Goal: Find specific page/section: Locate a particular part of the current website

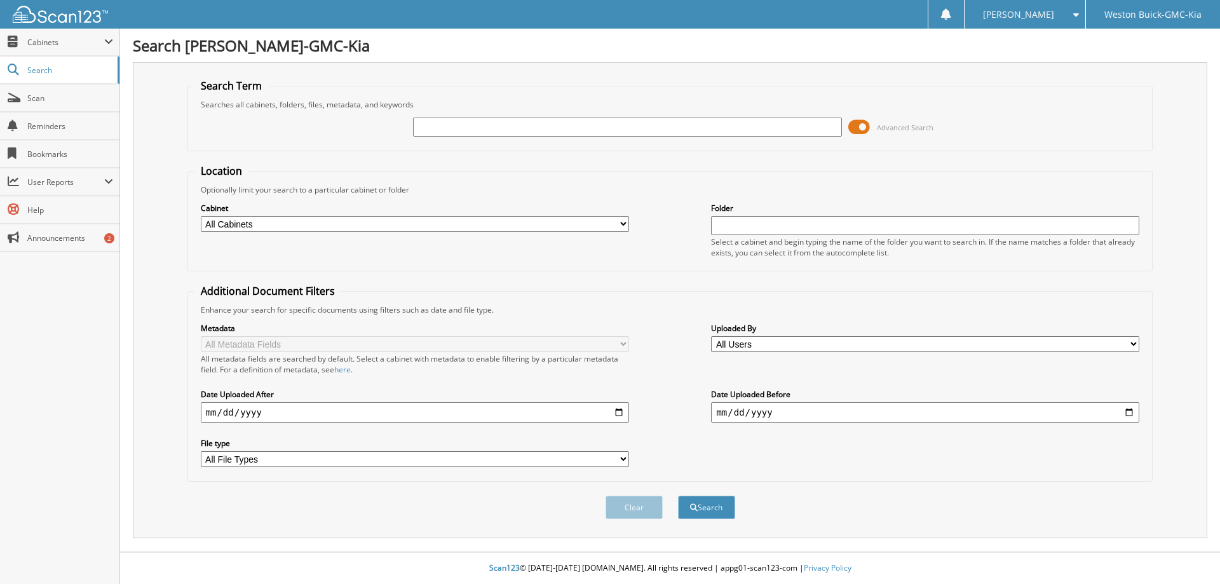
click at [452, 127] on input "text" at bounding box center [627, 127] width 428 height 19
type input "120546"
click at [678, 496] on button "Search" at bounding box center [706, 508] width 57 height 24
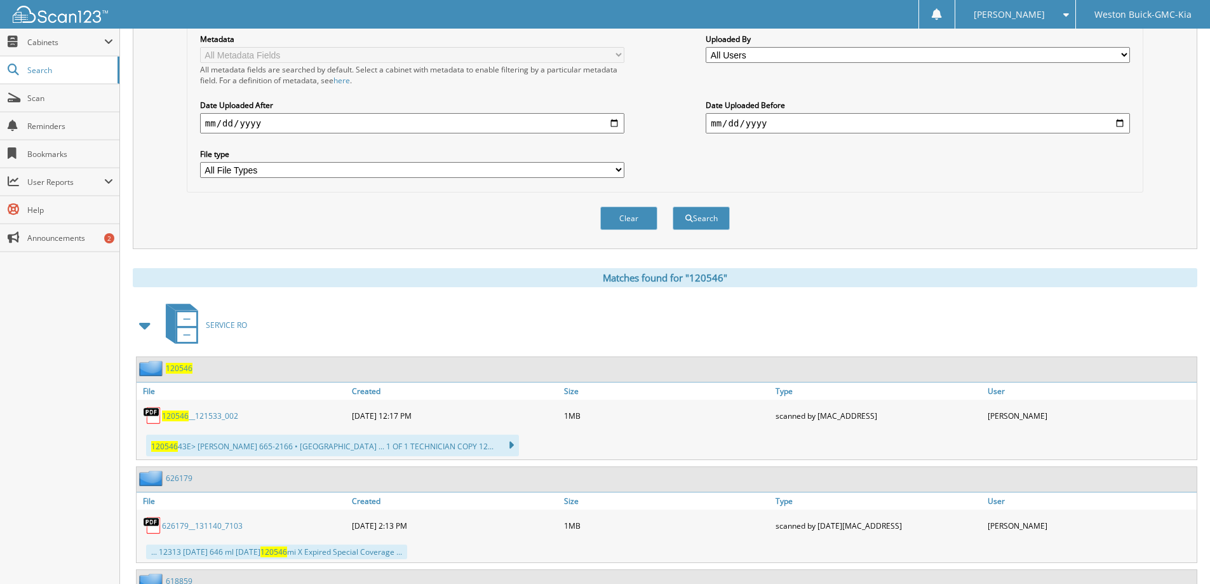
scroll to position [381, 0]
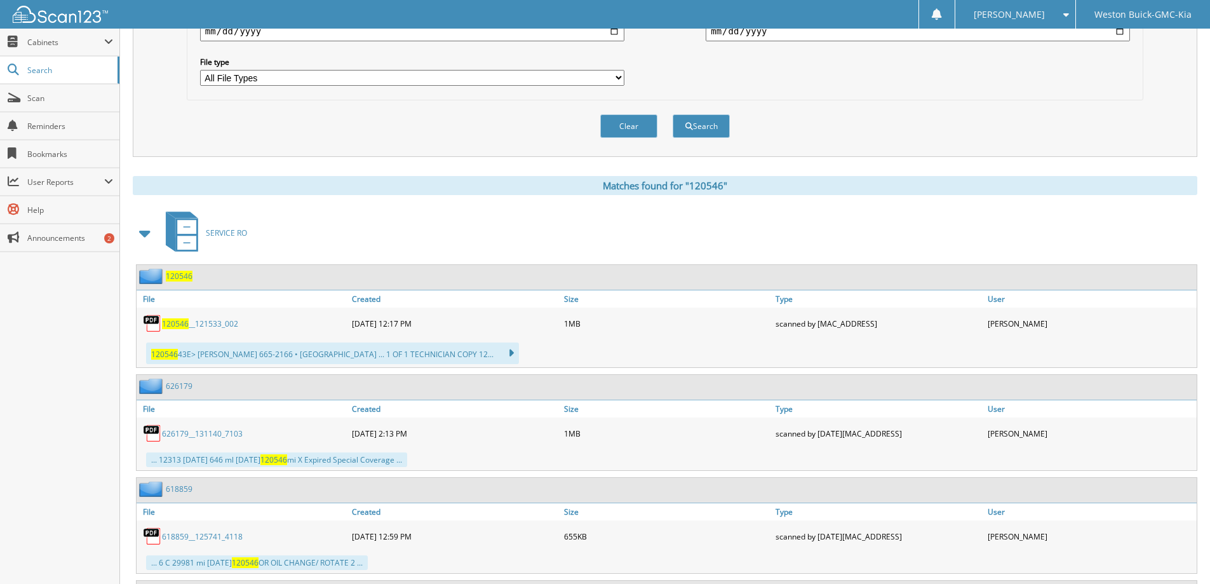
click at [180, 325] on span "120546" at bounding box center [175, 323] width 27 height 11
drag, startPoint x: 659, startPoint y: 81, endPoint x: 646, endPoint y: 80, distance: 13.4
click at [655, 79] on div "Metadata All Metadata Fields All metadata fields are searched by default. Selec…" at bounding box center [665, 13] width 943 height 159
click at [632, 126] on button "Clear" at bounding box center [628, 126] width 57 height 24
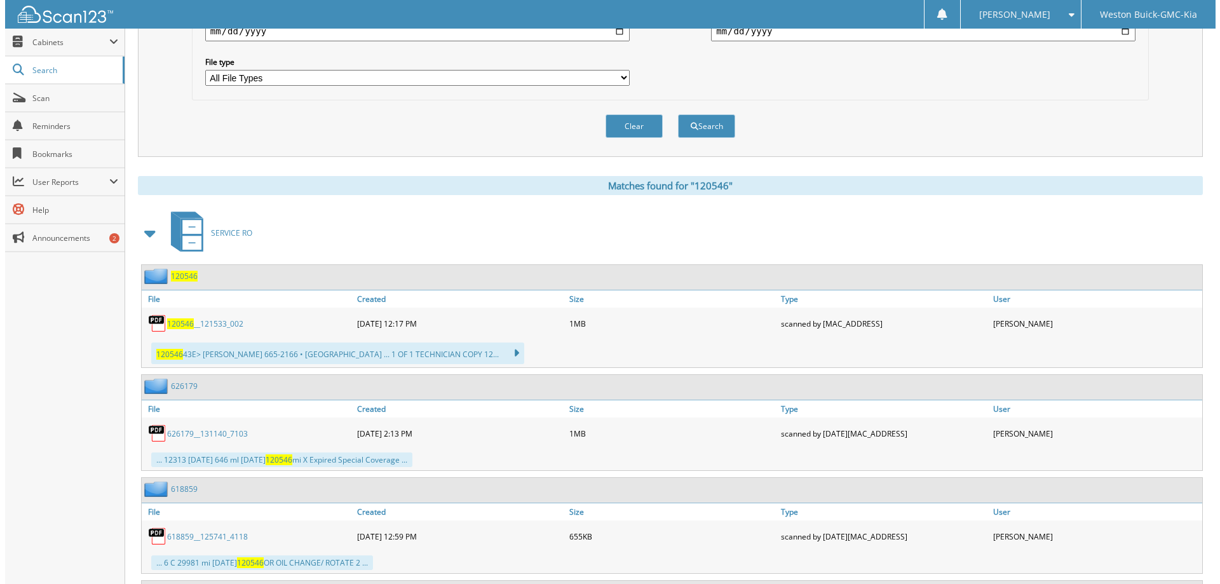
scroll to position [0, 0]
